Goal: Task Accomplishment & Management: Complete application form

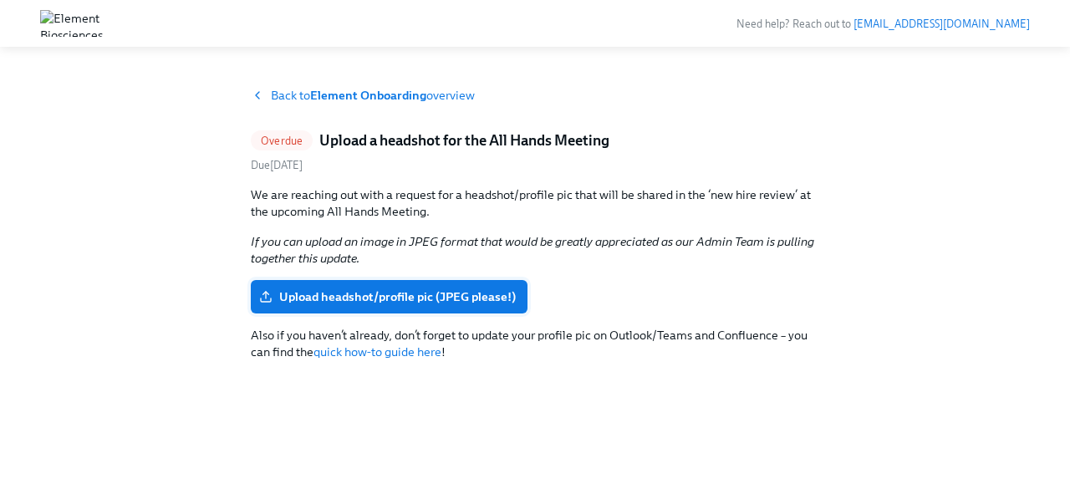
click at [408, 287] on label "Upload headshot/profile pic (JPEG please!)" at bounding box center [389, 296] width 277 height 33
click at [0, 0] on input "Upload headshot/profile pic (JPEG please!)" at bounding box center [0, 0] width 0 height 0
click at [461, 297] on span "Upload headshot/profile pic (JPEG please!)" at bounding box center [389, 296] width 253 height 17
click at [0, 0] on input "Upload headshot/profile pic (JPEG please!)" at bounding box center [0, 0] width 0 height 0
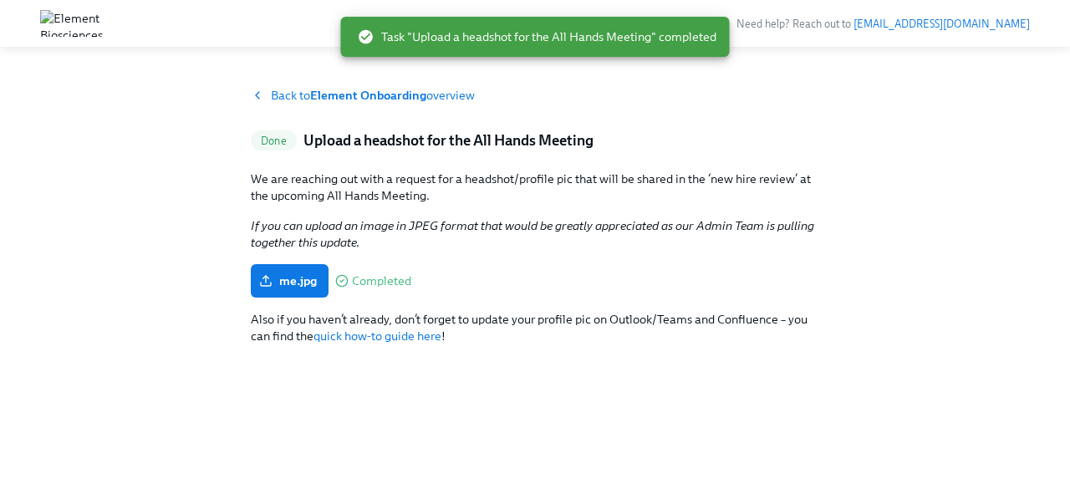
click at [577, 277] on div "me.jpg Completed" at bounding box center [535, 280] width 569 height 33
click at [568, 272] on div "me.jpg Completed" at bounding box center [535, 280] width 569 height 33
click at [565, 272] on div "me.jpg Completed" at bounding box center [535, 280] width 569 height 33
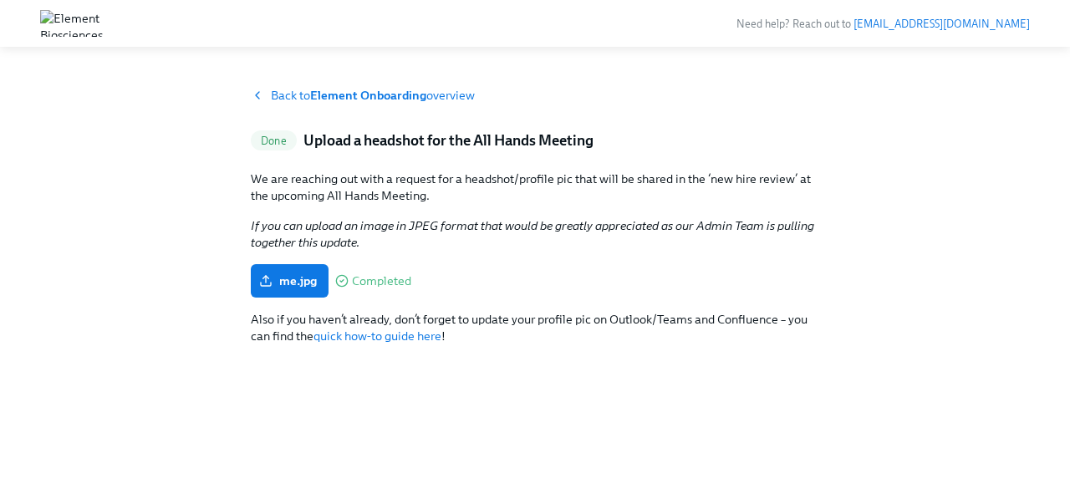
click at [529, 195] on p "We are reaching out with a request for a headshot/profile pic that will be shar…" at bounding box center [535, 187] width 569 height 33
click at [532, 191] on p "We are reaching out with a request for a headshot/profile pic that will be shar…" at bounding box center [535, 187] width 569 height 33
